Goal: Check status

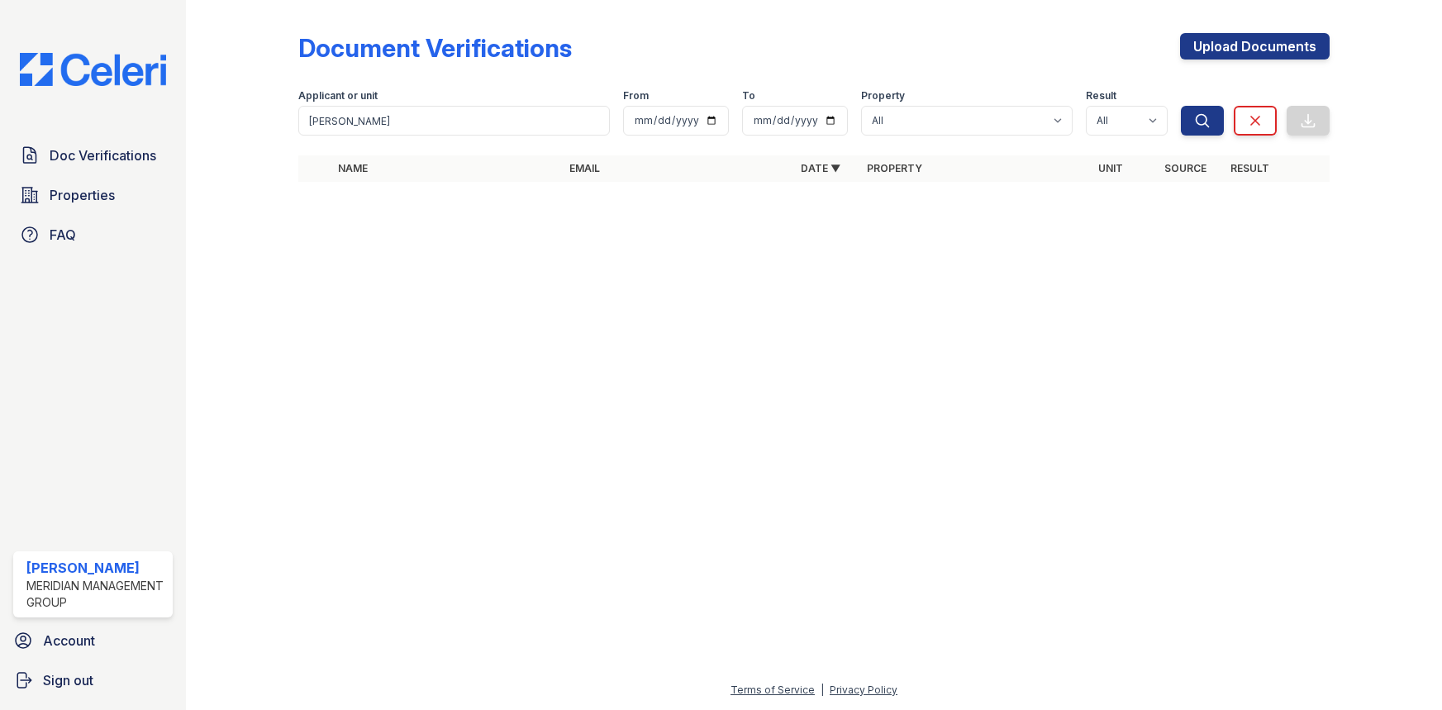
click at [426, 123] on input "[PERSON_NAME]" at bounding box center [454, 121] width 312 height 30
type input "j"
type input "mahogany"
click at [1181, 106] on button "Search" at bounding box center [1202, 121] width 43 height 30
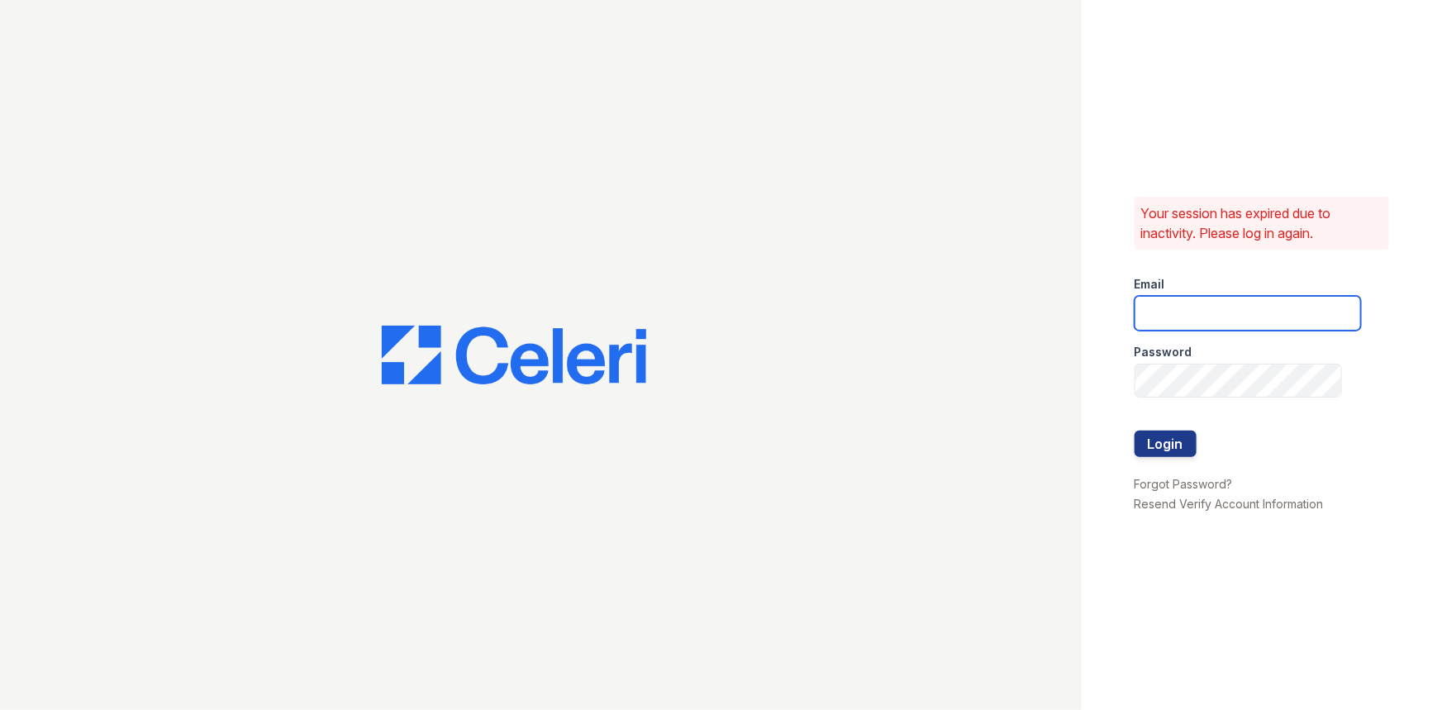
type input "athomas@mmgmgt.com"
click at [1183, 445] on button "Login" at bounding box center [1166, 444] width 62 height 26
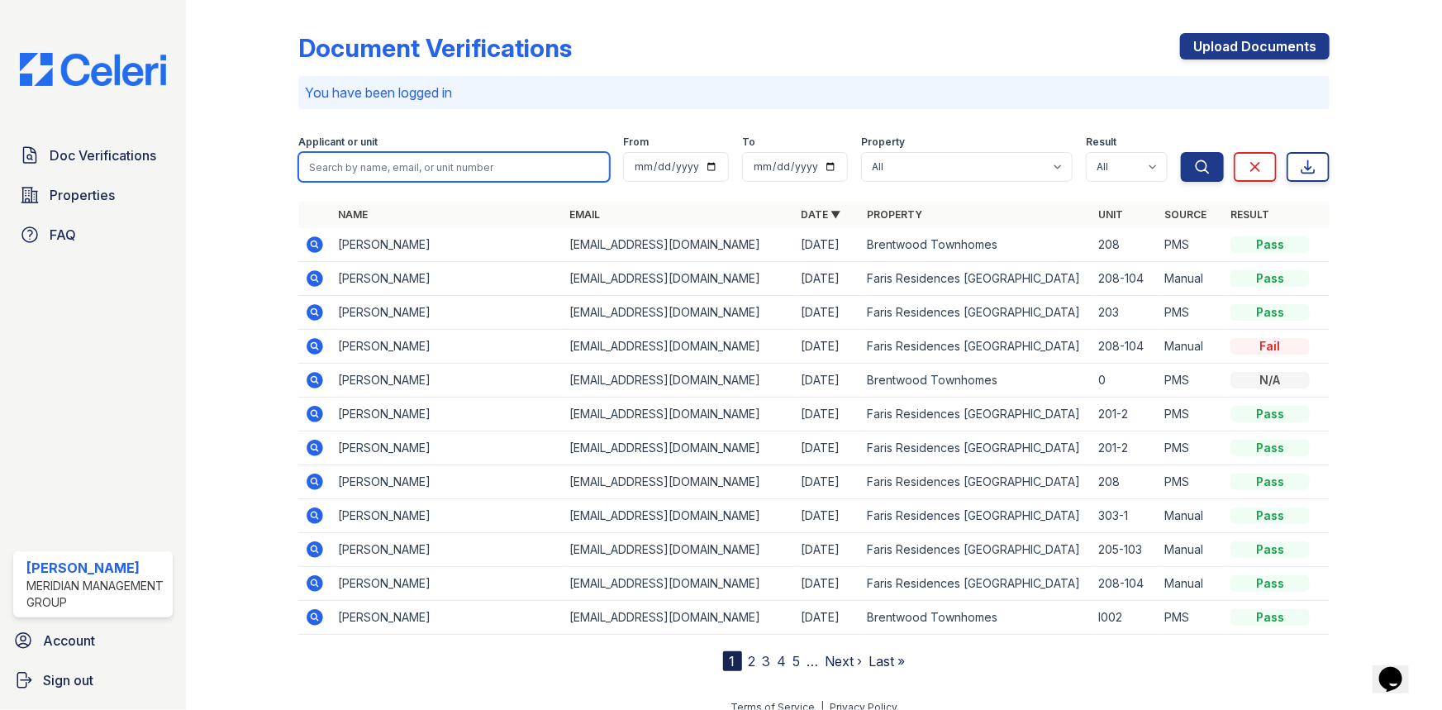
click at [307, 175] on input "search" at bounding box center [454, 167] width 312 height 30
type input "mahogany"
click at [1181, 152] on button "Search" at bounding box center [1202, 167] width 43 height 30
